Goal: Information Seeking & Learning: Check status

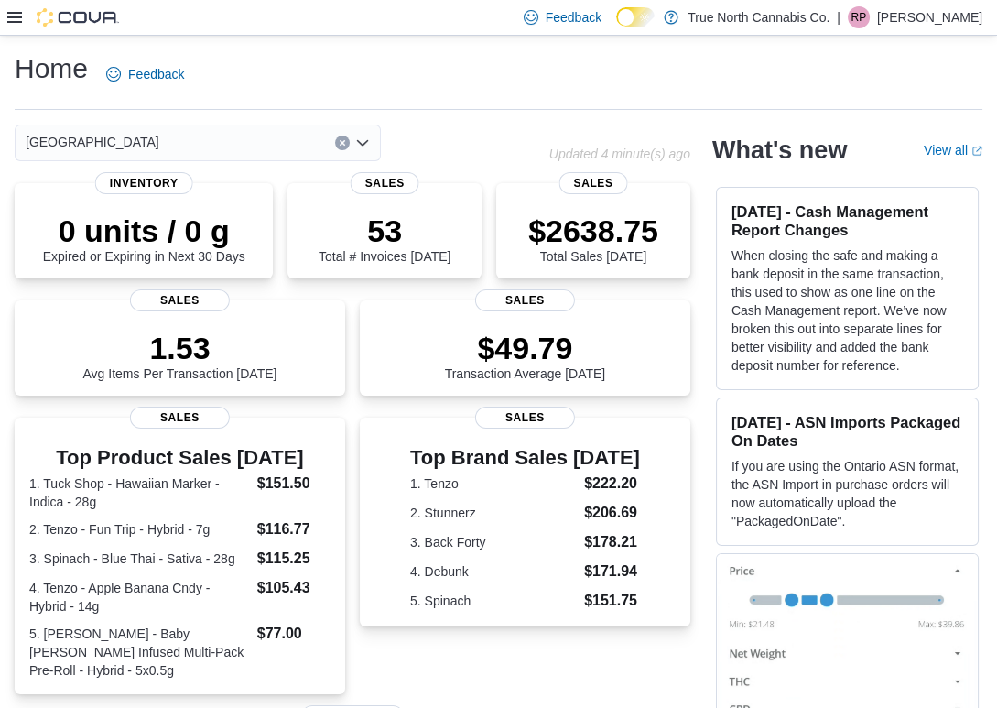
click at [9, 16] on icon at bounding box center [14, 17] width 15 height 15
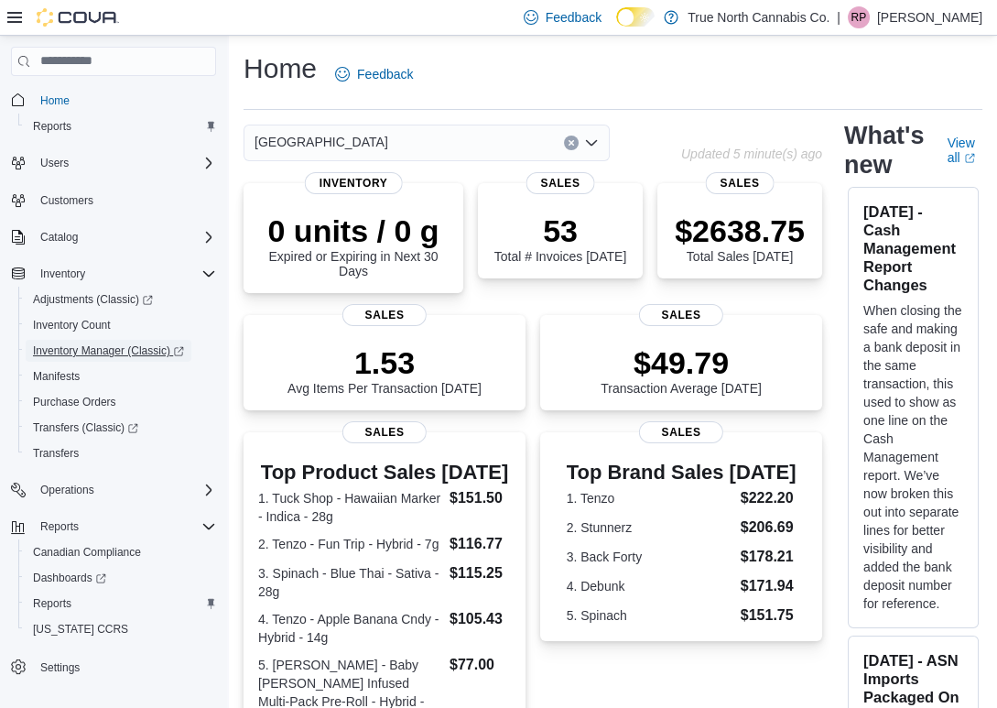
click at [94, 357] on span "Inventory Manager (Classic)" at bounding box center [108, 350] width 151 height 15
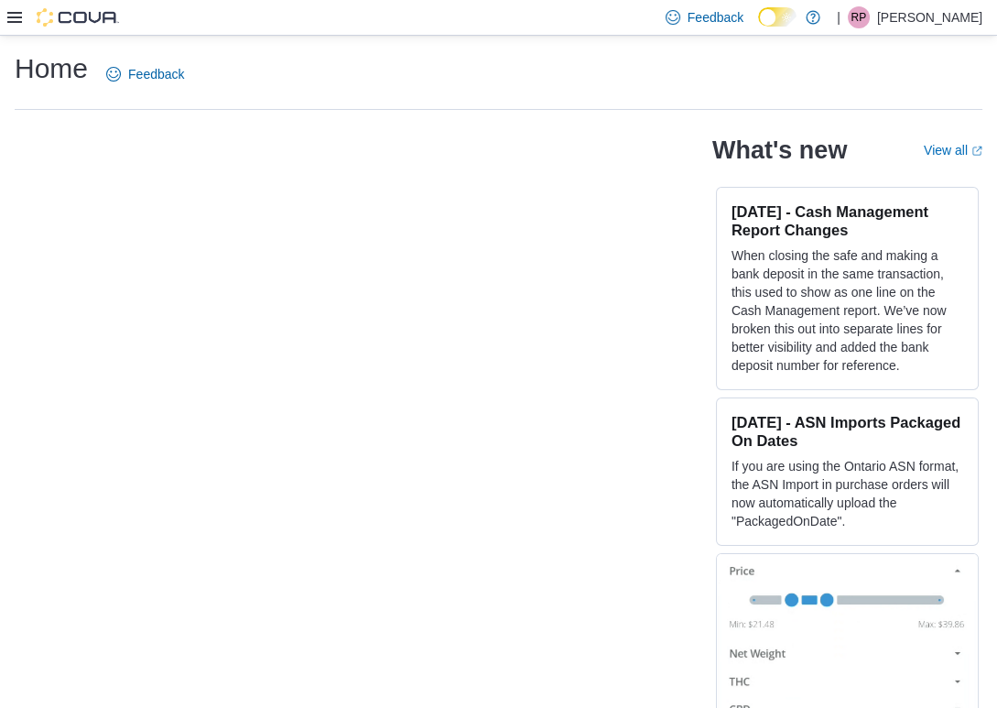
click at [11, 23] on icon at bounding box center [14, 17] width 15 height 15
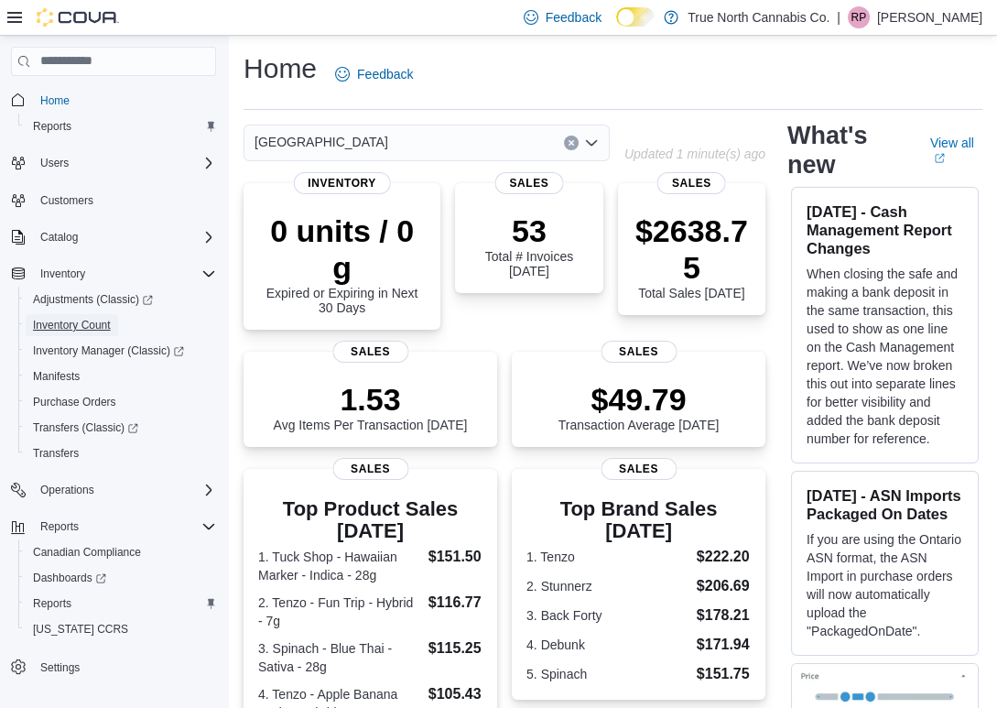
click at [86, 333] on span "Inventory Count" at bounding box center [72, 325] width 78 height 22
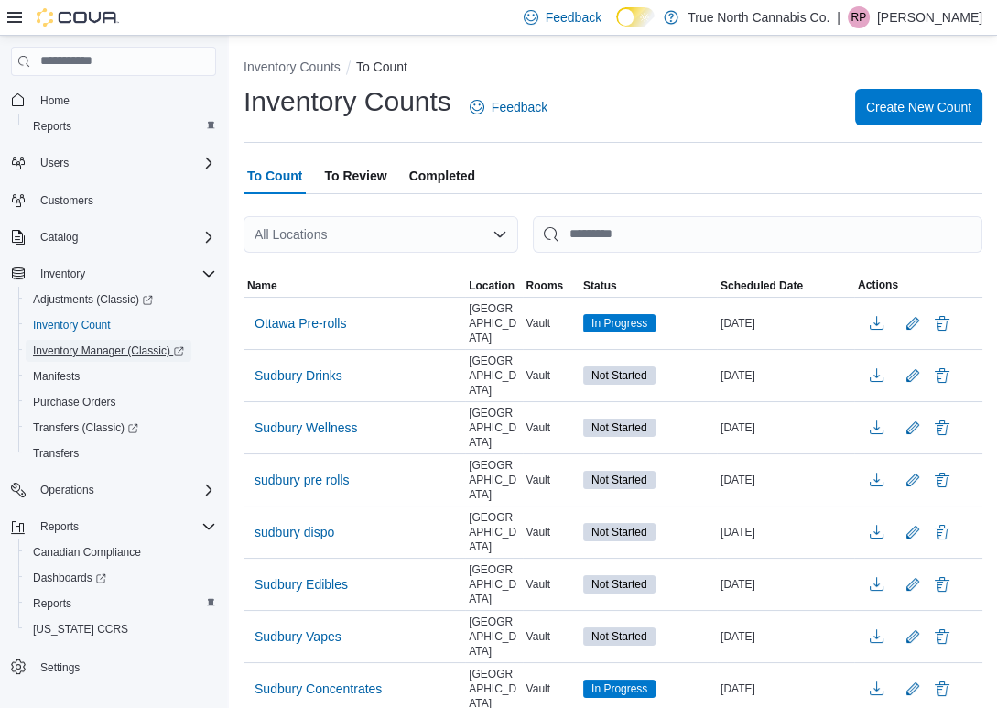
click at [84, 348] on span "Inventory Manager (Classic)" at bounding box center [108, 350] width 151 height 15
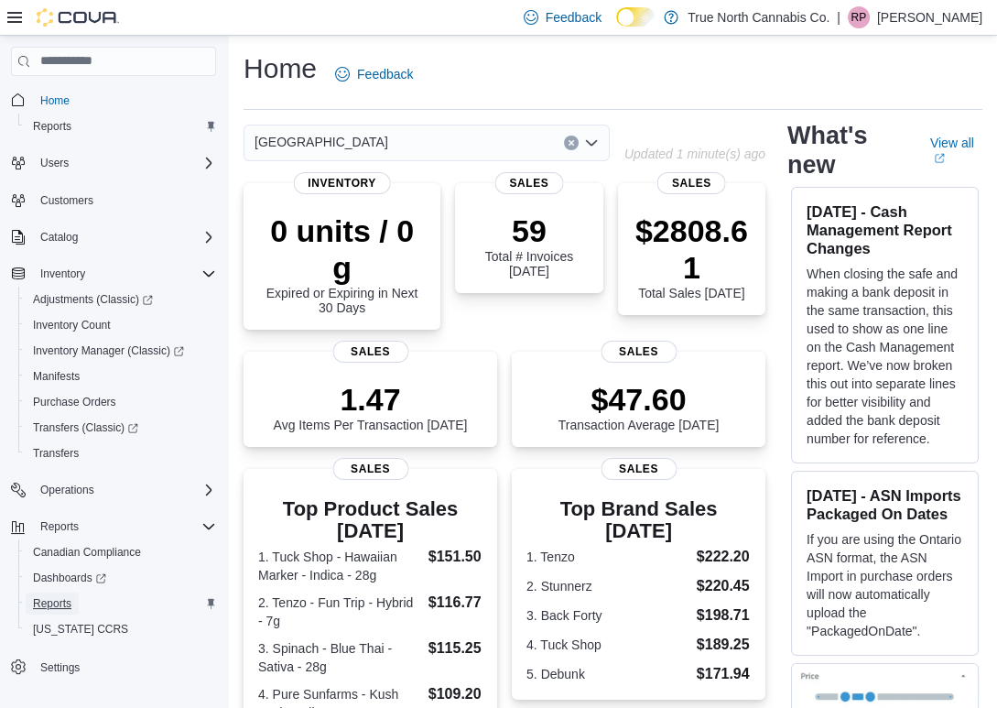
click at [51, 600] on span "Reports" at bounding box center [52, 603] width 38 height 15
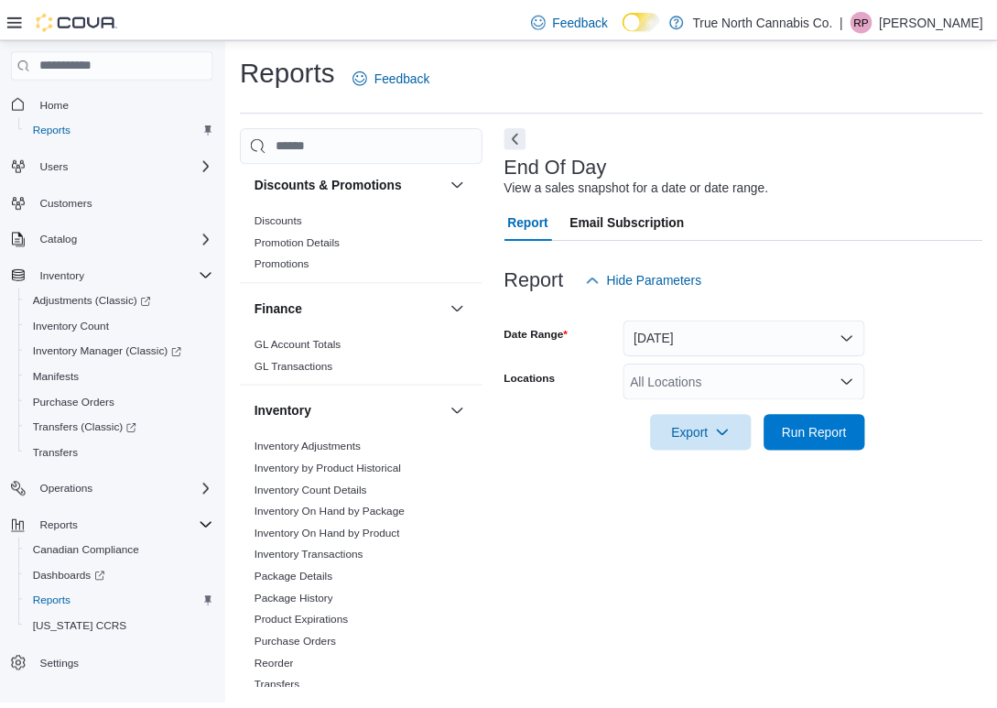
scroll to position [365, 0]
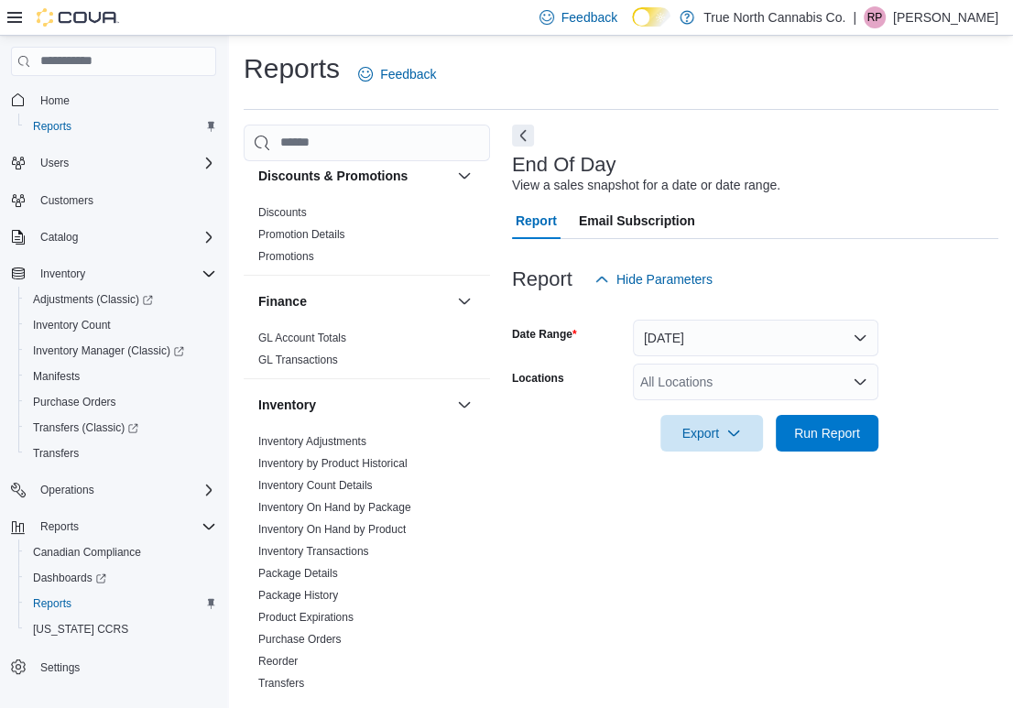
click at [310, 595] on link "Package History" at bounding box center [298, 595] width 80 height 13
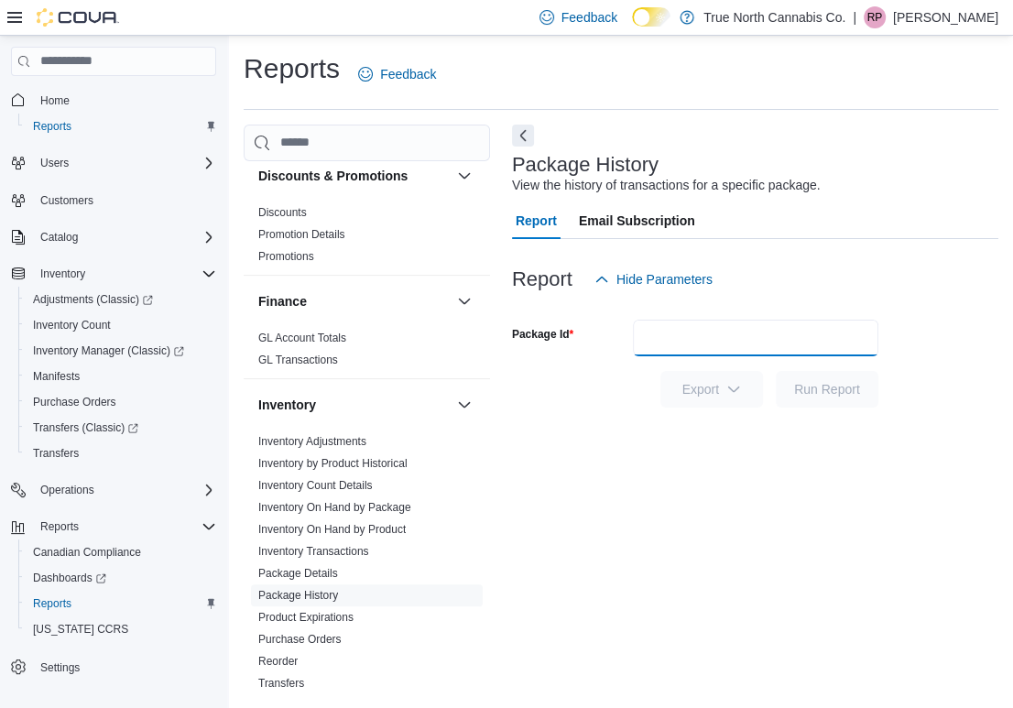
click at [680, 343] on input "Package Id" at bounding box center [755, 338] width 245 height 37
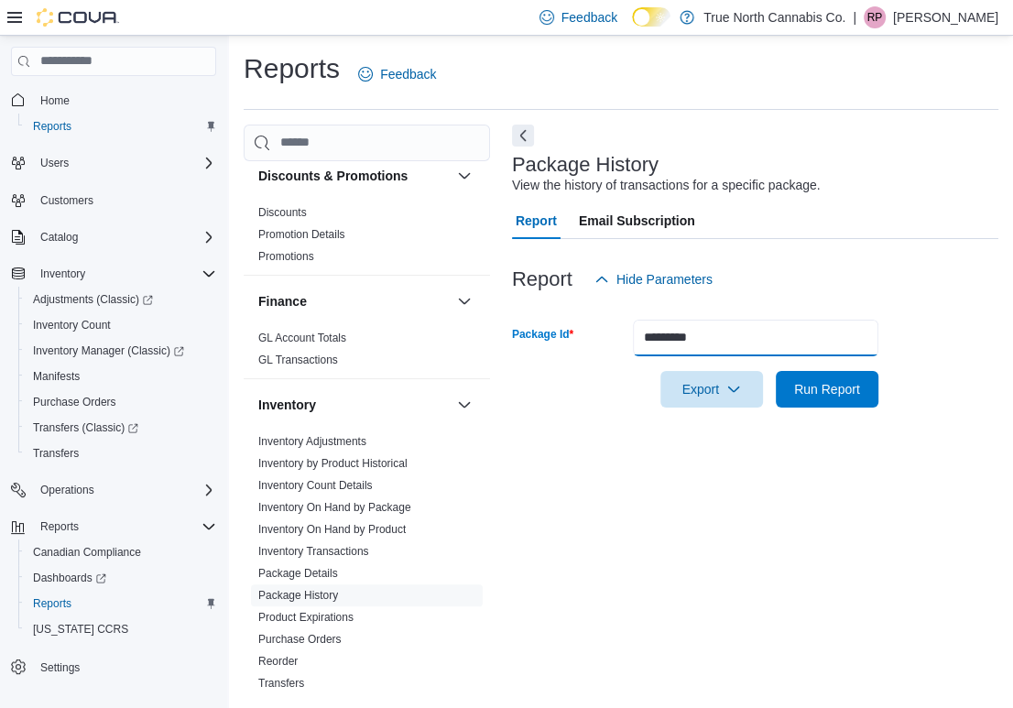
type input "*********"
click at [840, 383] on span "Run Report" at bounding box center [827, 389] width 66 height 18
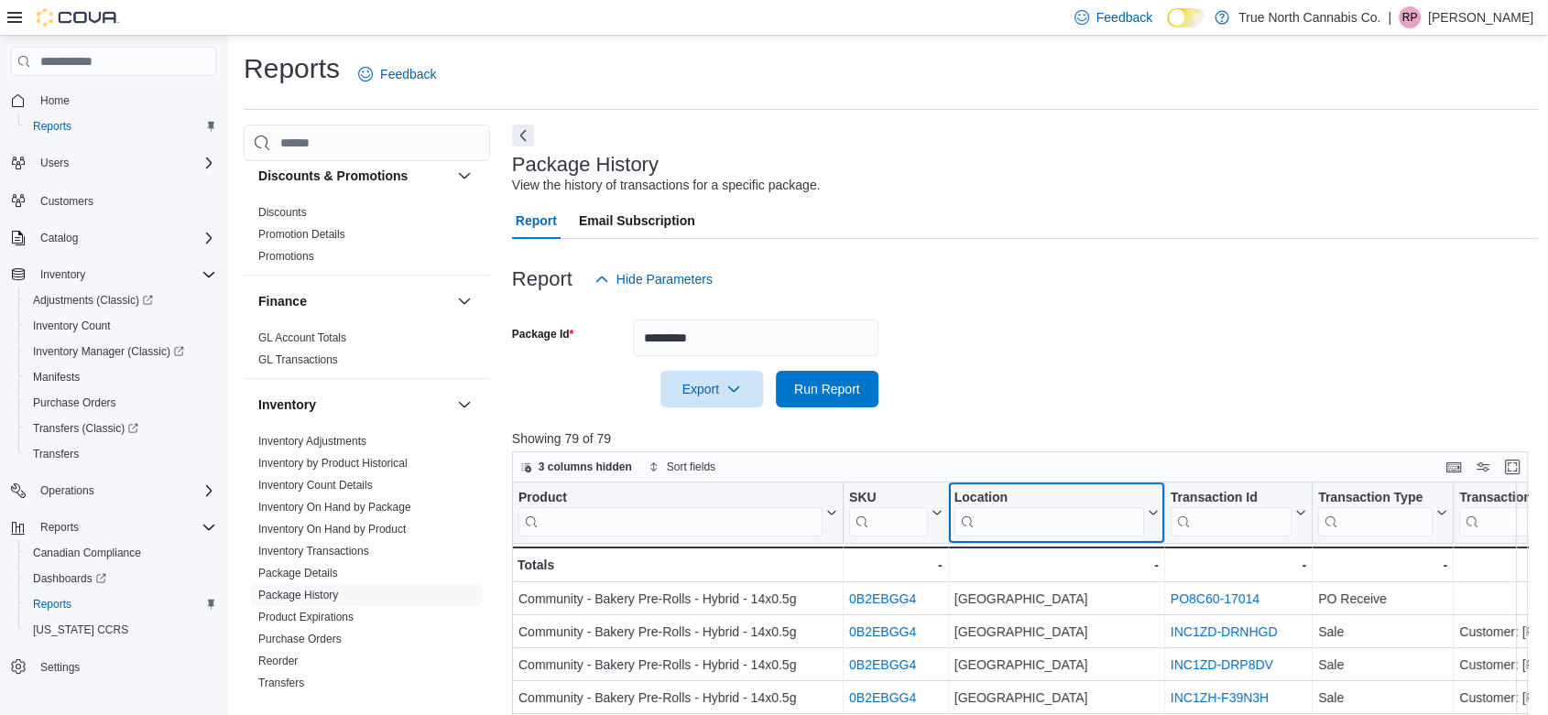
click at [1012, 526] on input "search" at bounding box center [1049, 521] width 190 height 29
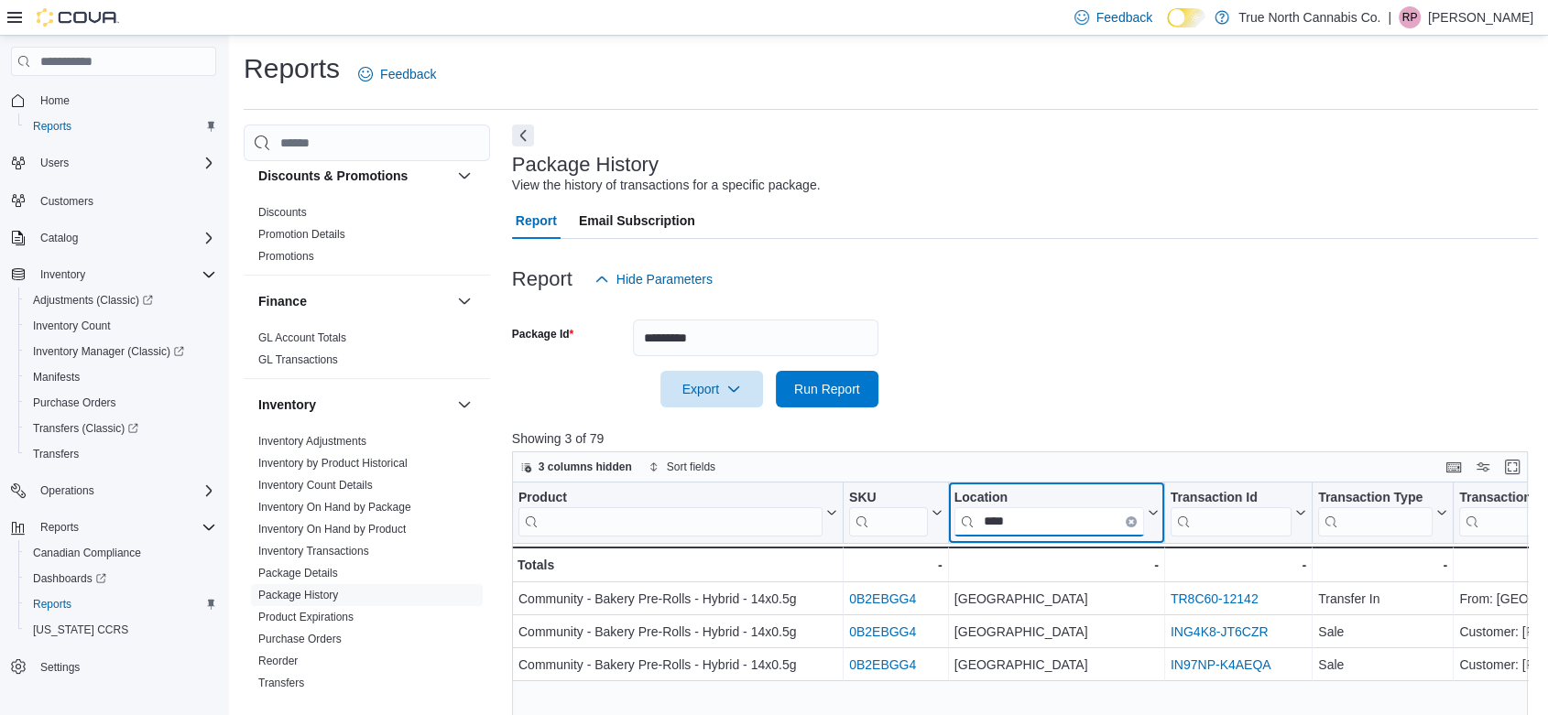
type input "****"
